Goal: Task Accomplishment & Management: Manage account settings

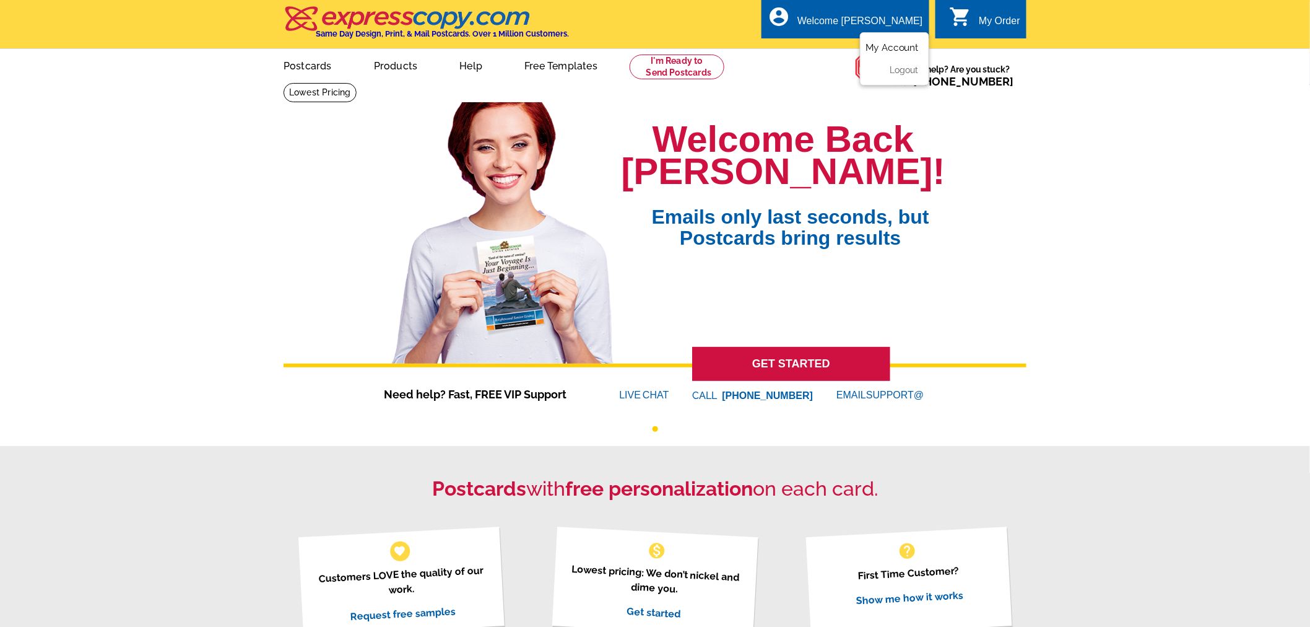
click at [888, 50] on link "My Account" at bounding box center [892, 47] width 53 height 11
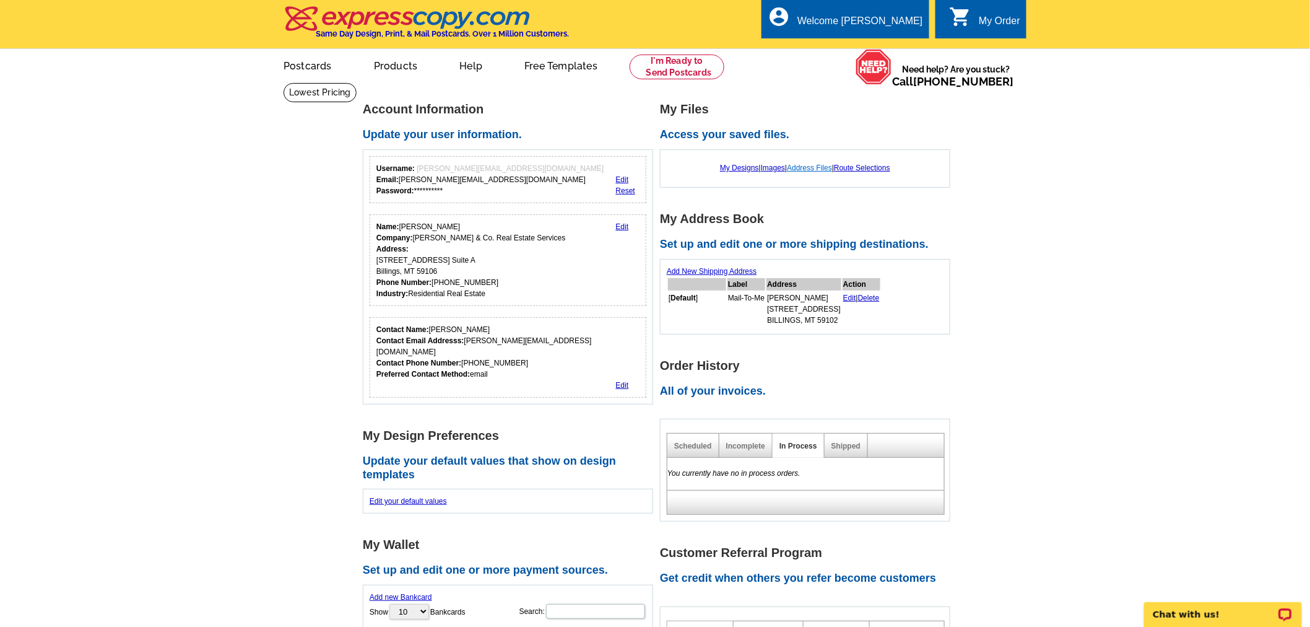
click at [807, 170] on link "Address Files" at bounding box center [809, 167] width 45 height 9
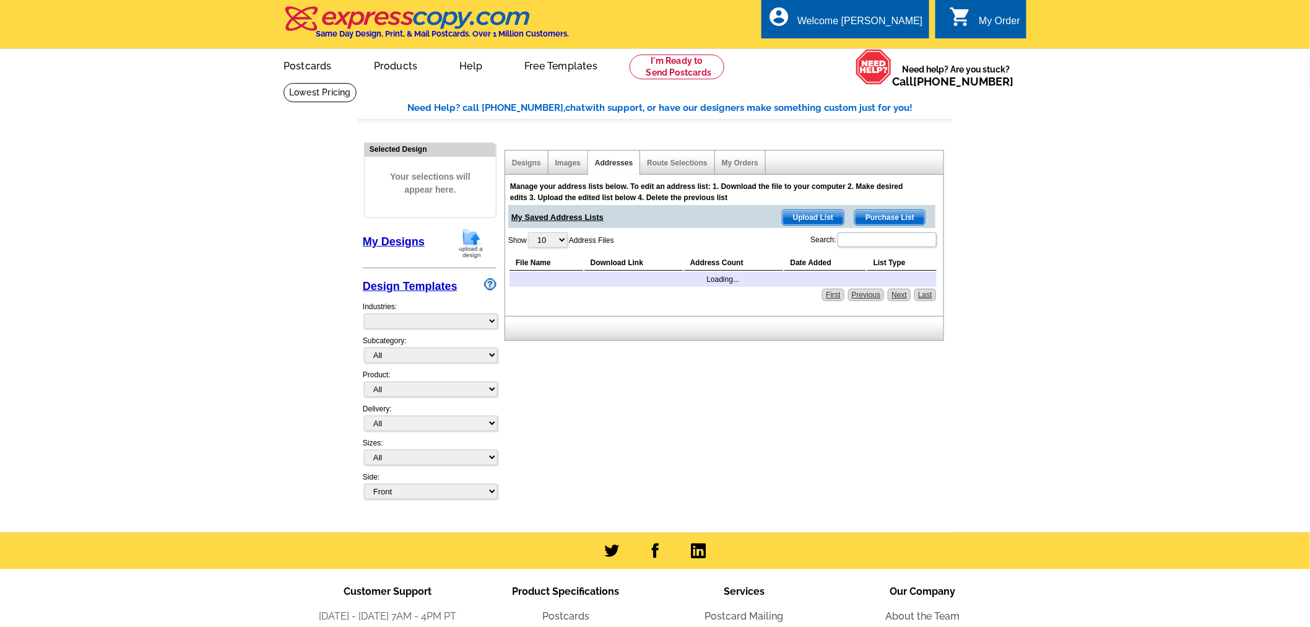
select select "785"
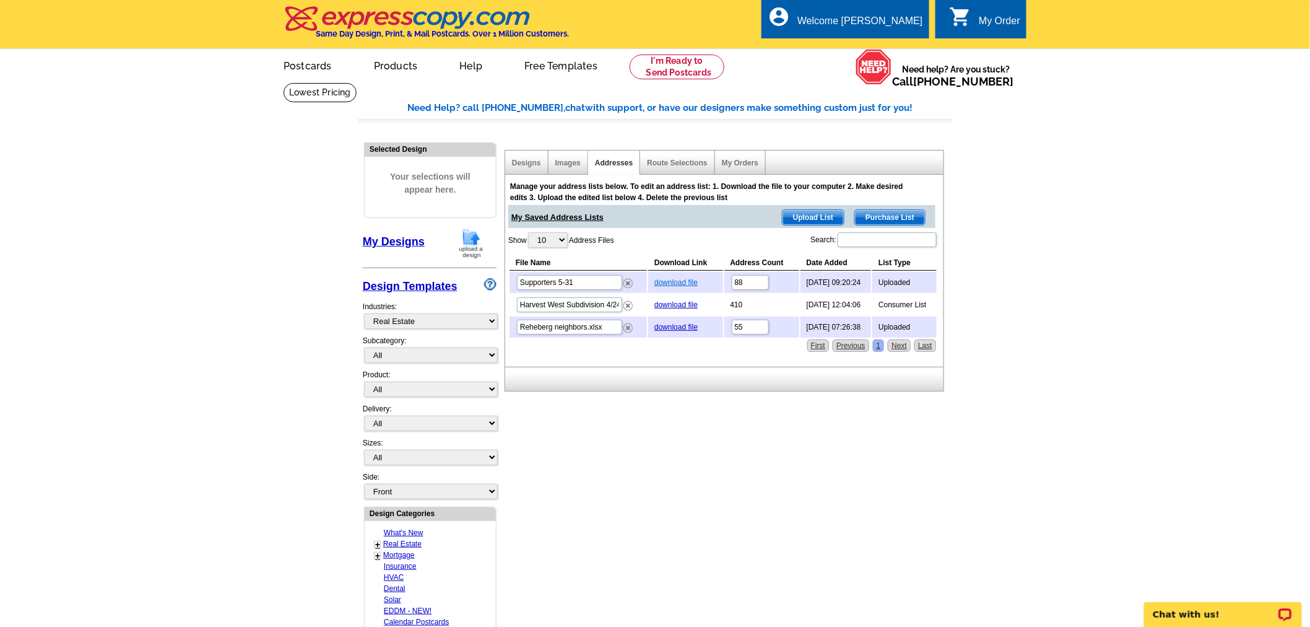
click at [680, 285] on link "download file" at bounding box center [676, 282] width 43 height 9
